Goal: Information Seeking & Learning: Learn about a topic

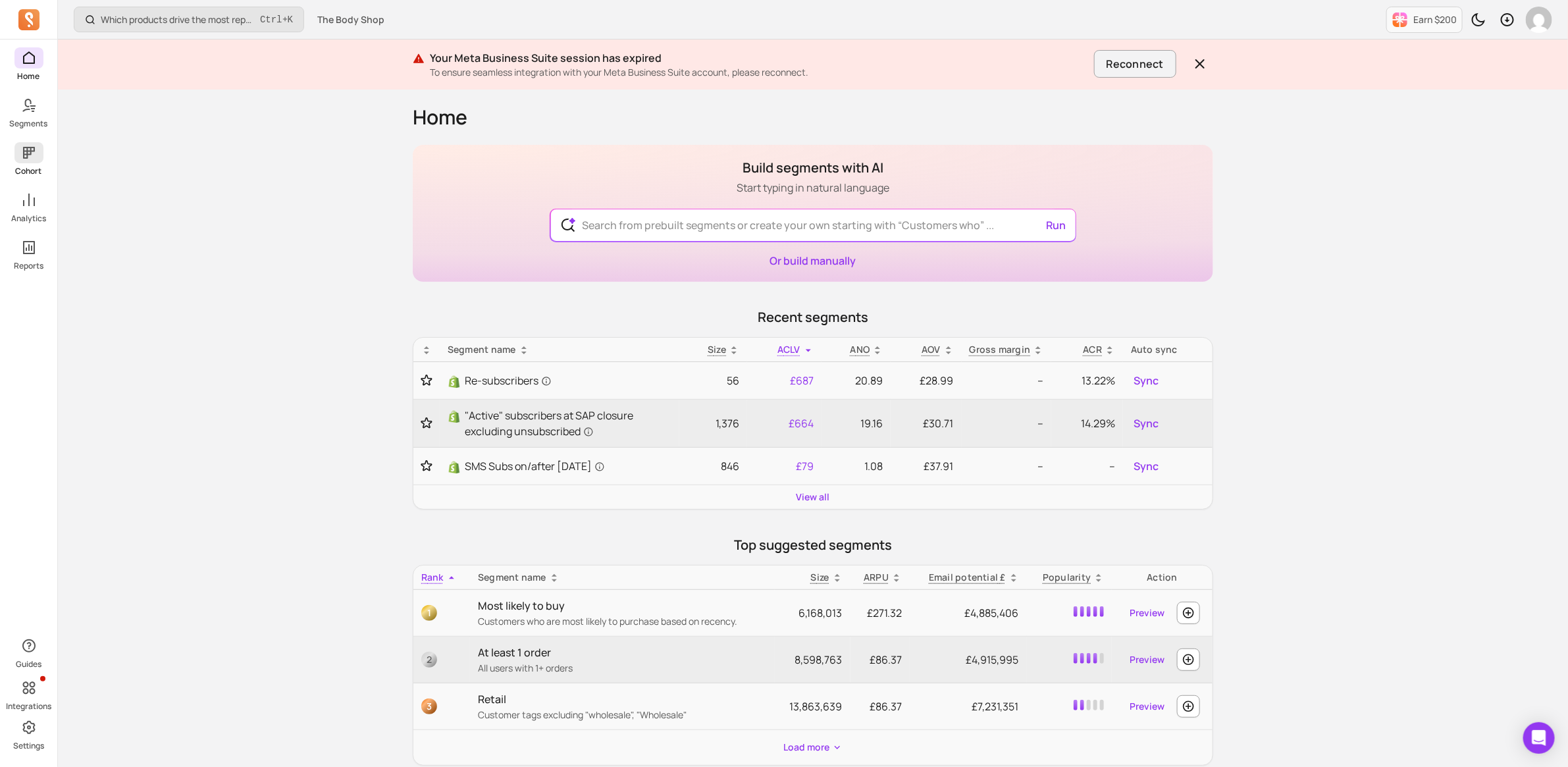
click at [21, 165] on link "Cohort" at bounding box center [29, 159] width 57 height 34
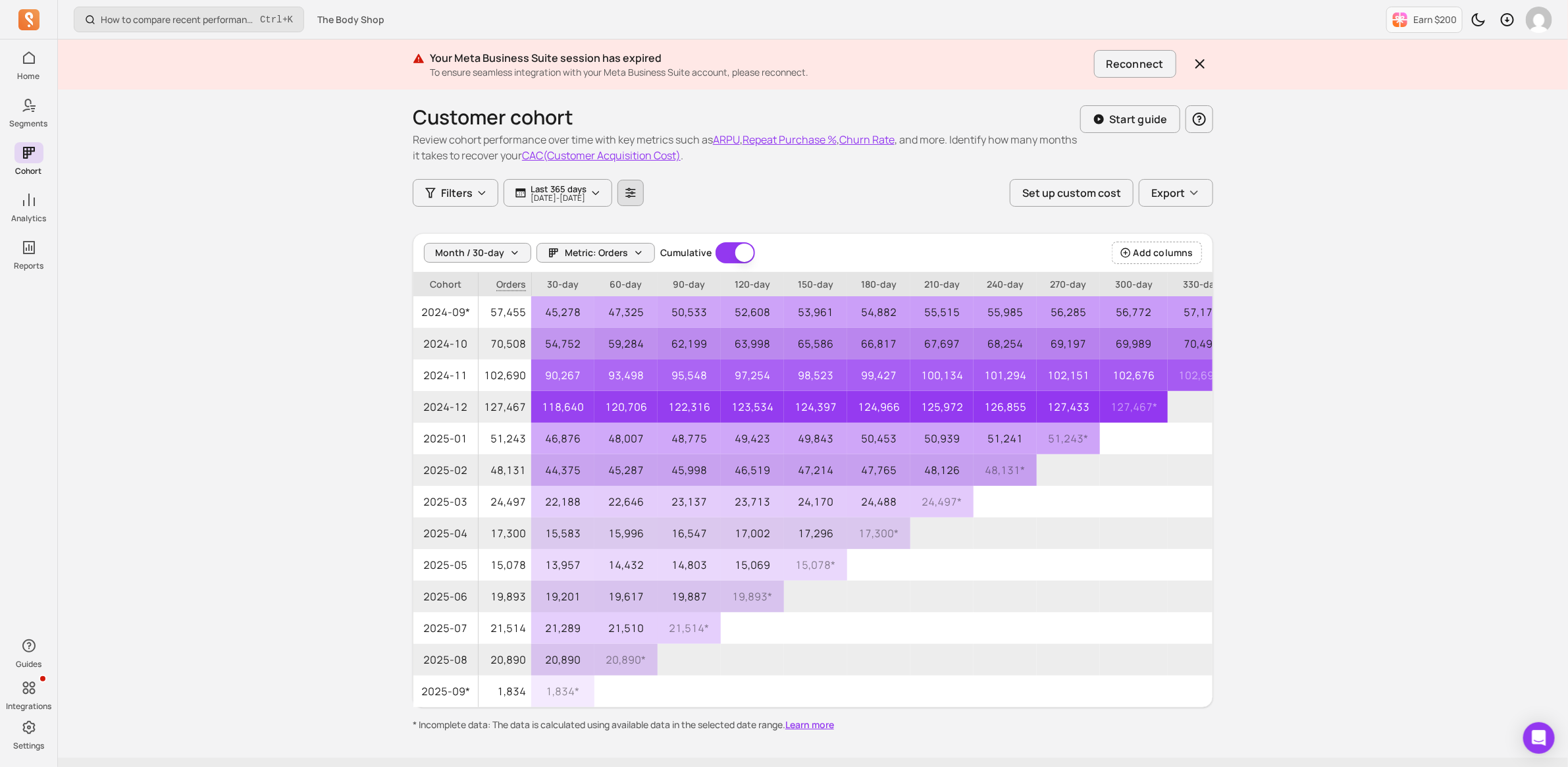
click at [636, 190] on icon "button" at bounding box center [630, 192] width 10 height 10
click at [692, 280] on button "Display price Subtotal price" at bounding box center [669, 277] width 176 height 40
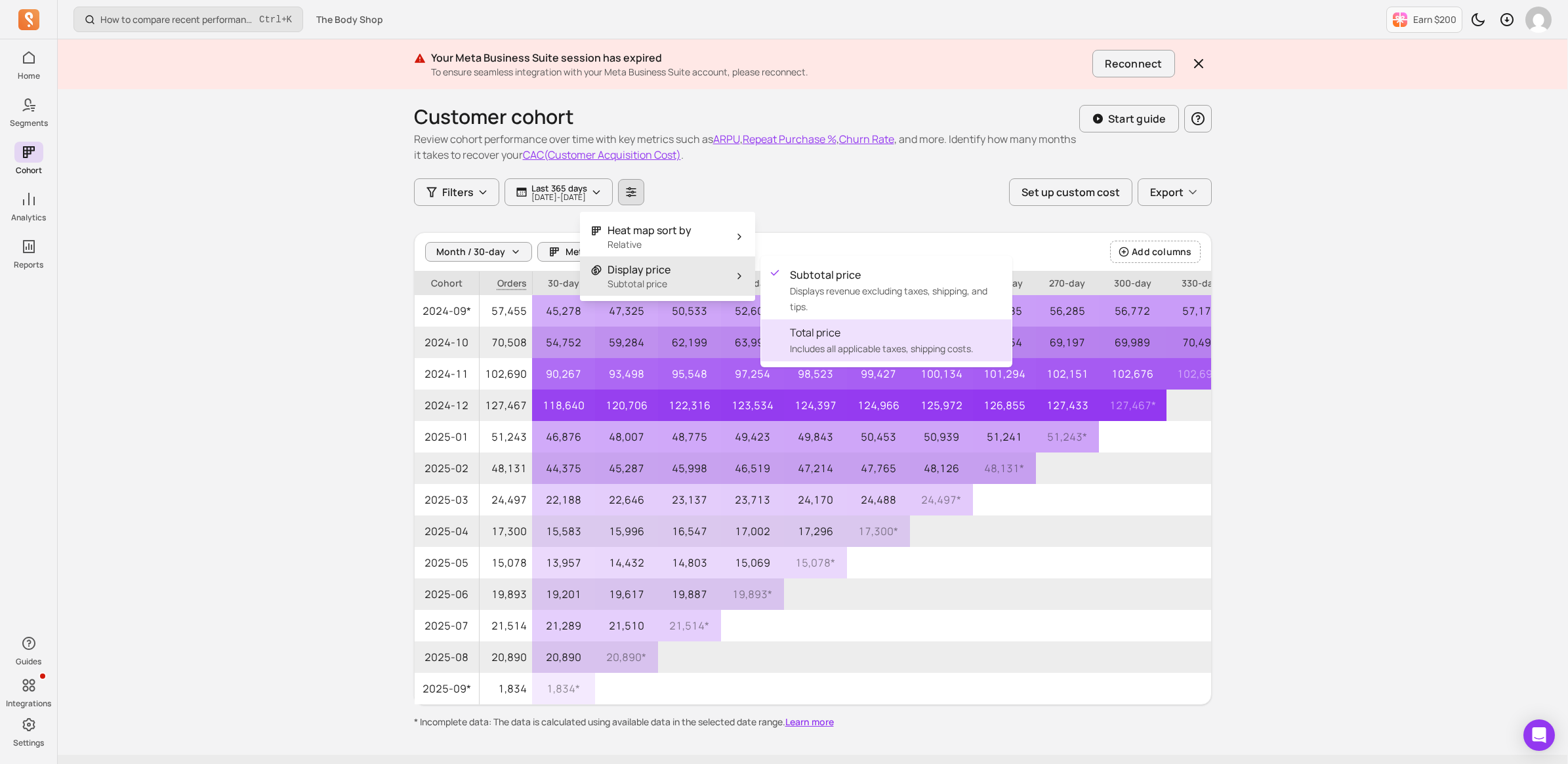
click at [826, 337] on span "Total price" at bounding box center [896, 332] width 211 height 16
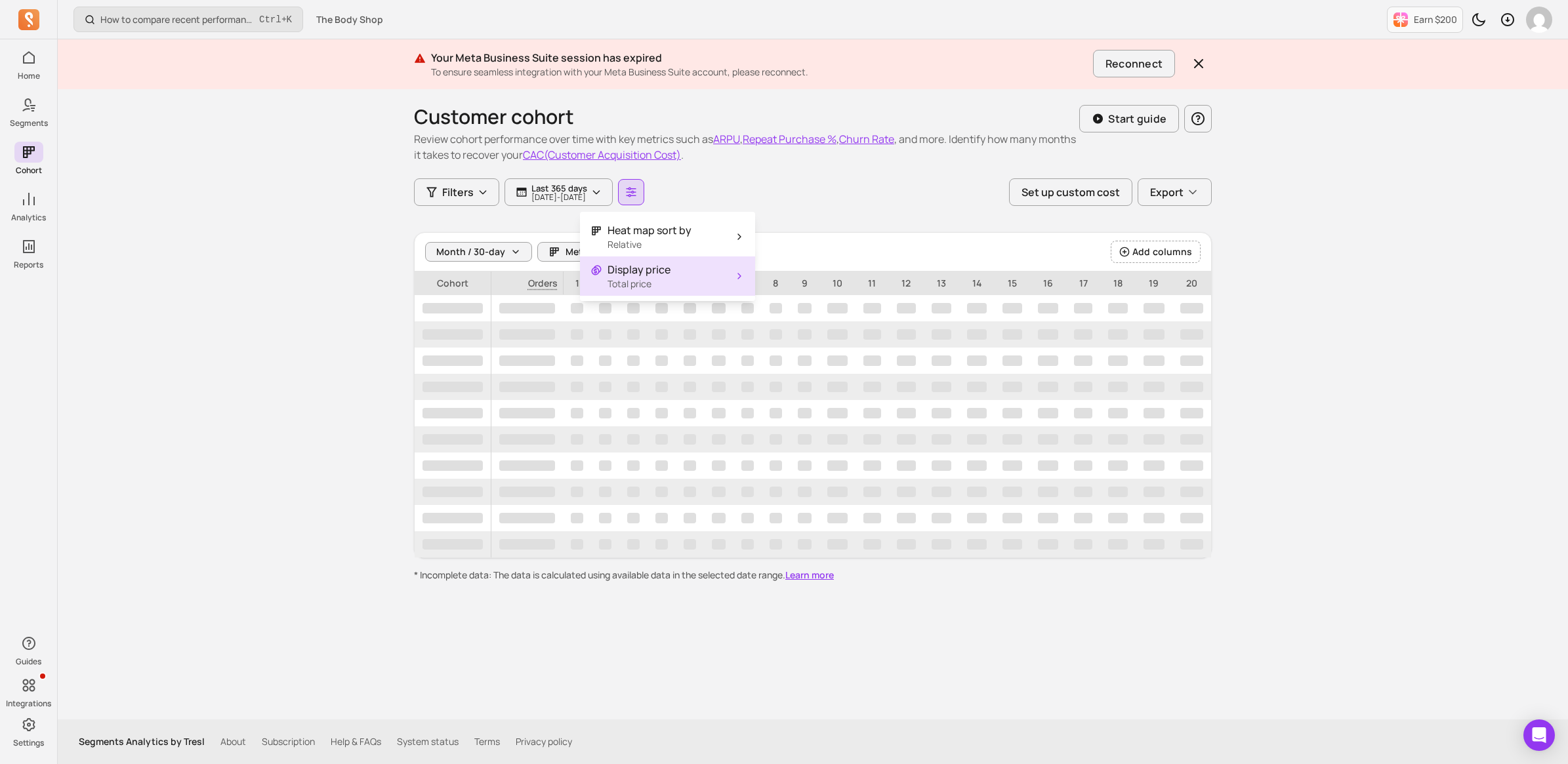
click at [292, 301] on div "How to compare recent performance to last year or last month? Ctrl + K The Body…" at bounding box center [813, 382] width 1511 height 764
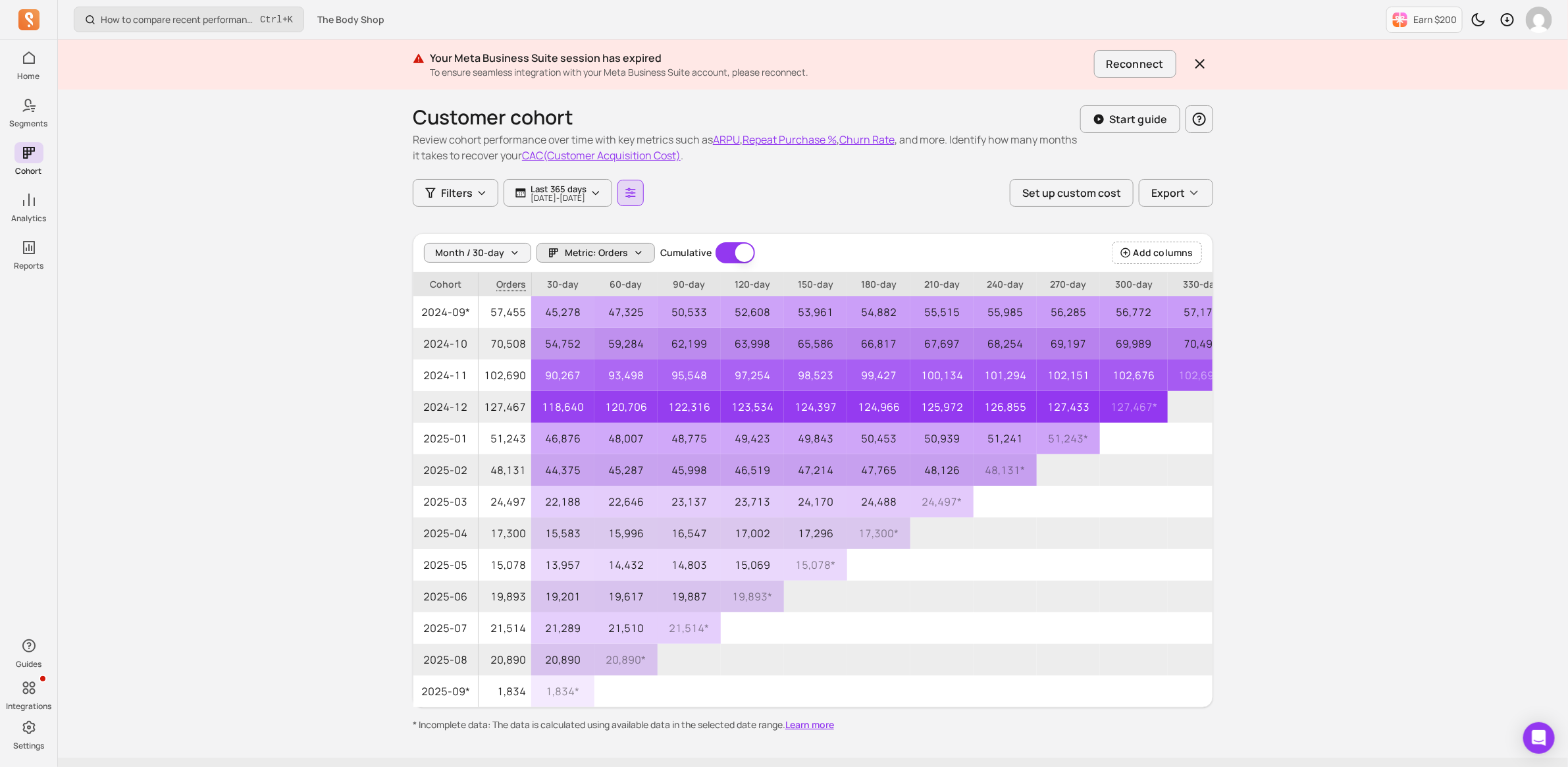
click at [636, 252] on icon "button" at bounding box center [639, 253] width 5 height 3
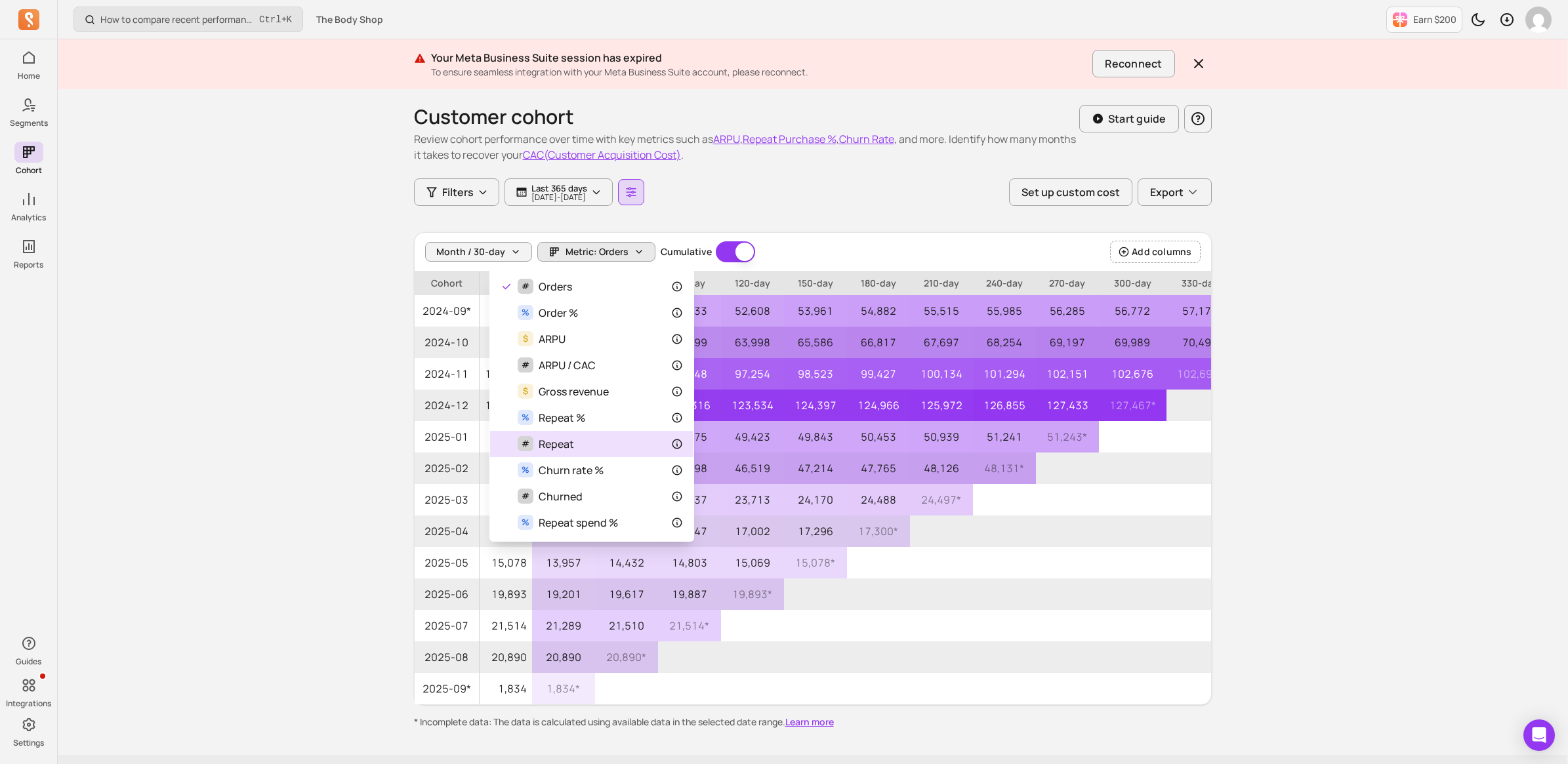
click at [576, 450] on div "# Repeat" at bounding box center [592, 444] width 183 height 16
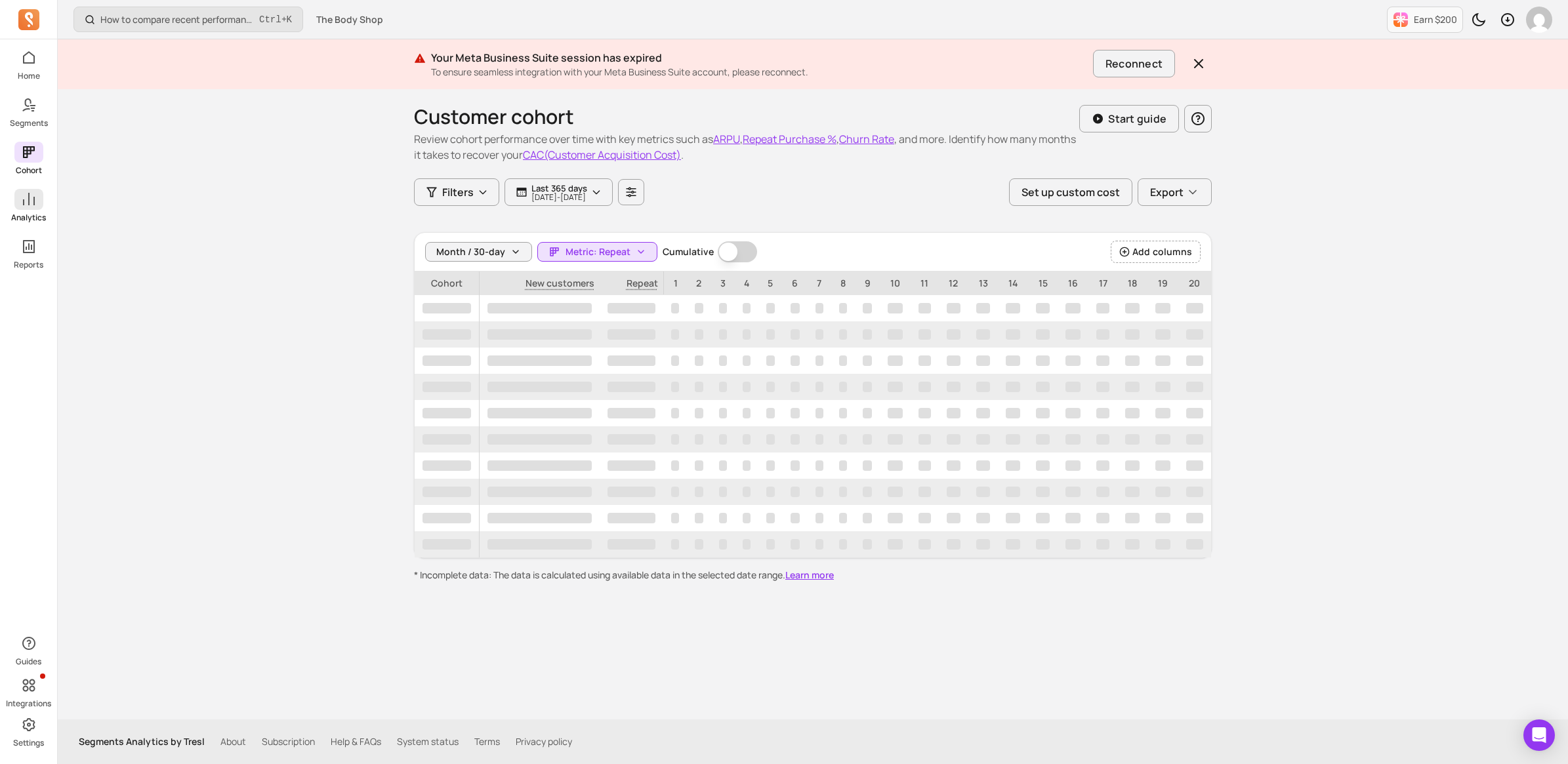
click at [36, 192] on icon at bounding box center [29, 199] width 16 height 16
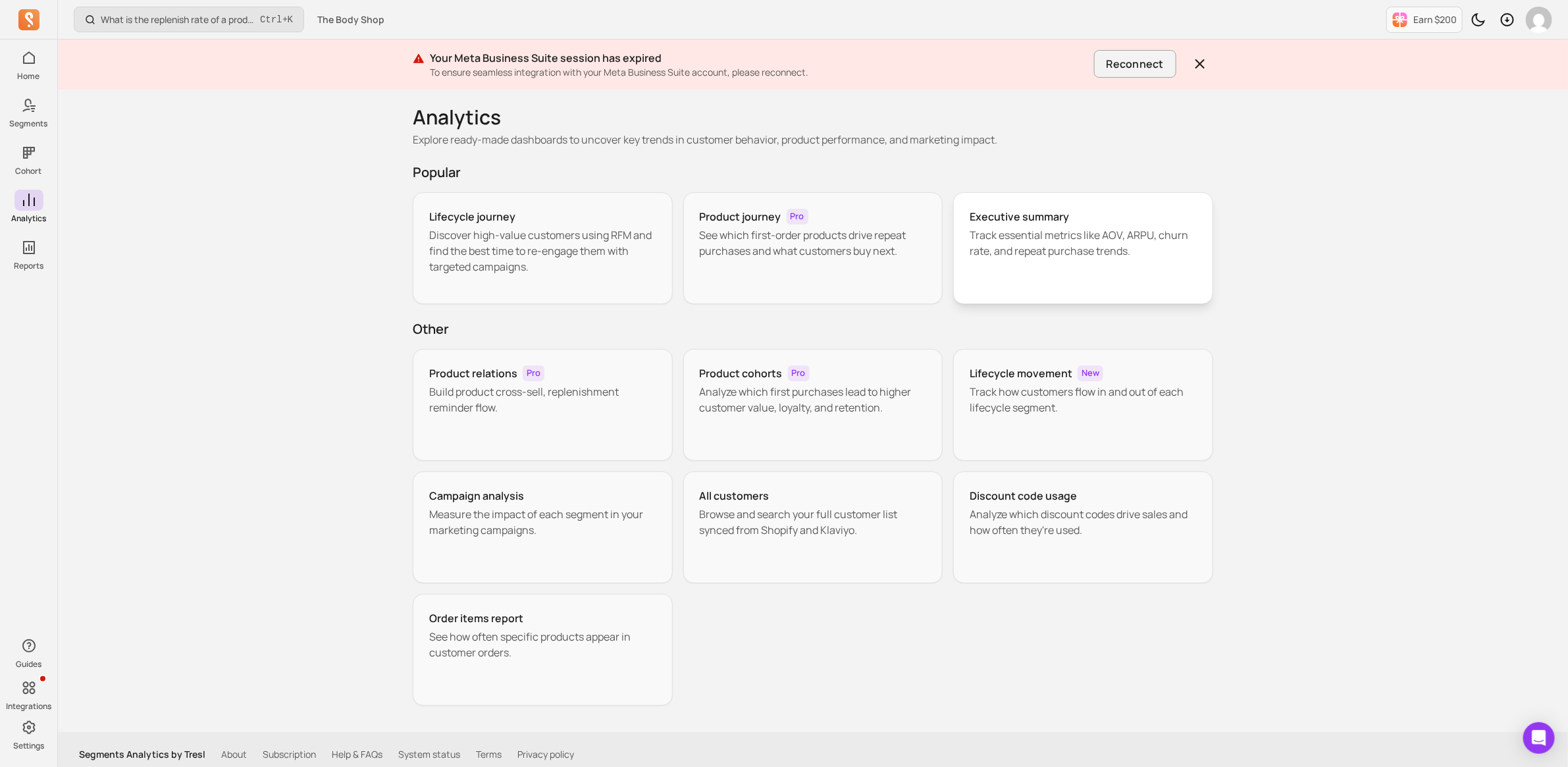
click at [1026, 235] on p "Track essential metrics like AOV, ARPU, churn rate, and repeat purchase trends." at bounding box center [1083, 243] width 227 height 31
